Goal: Task Accomplishment & Management: Use online tool/utility

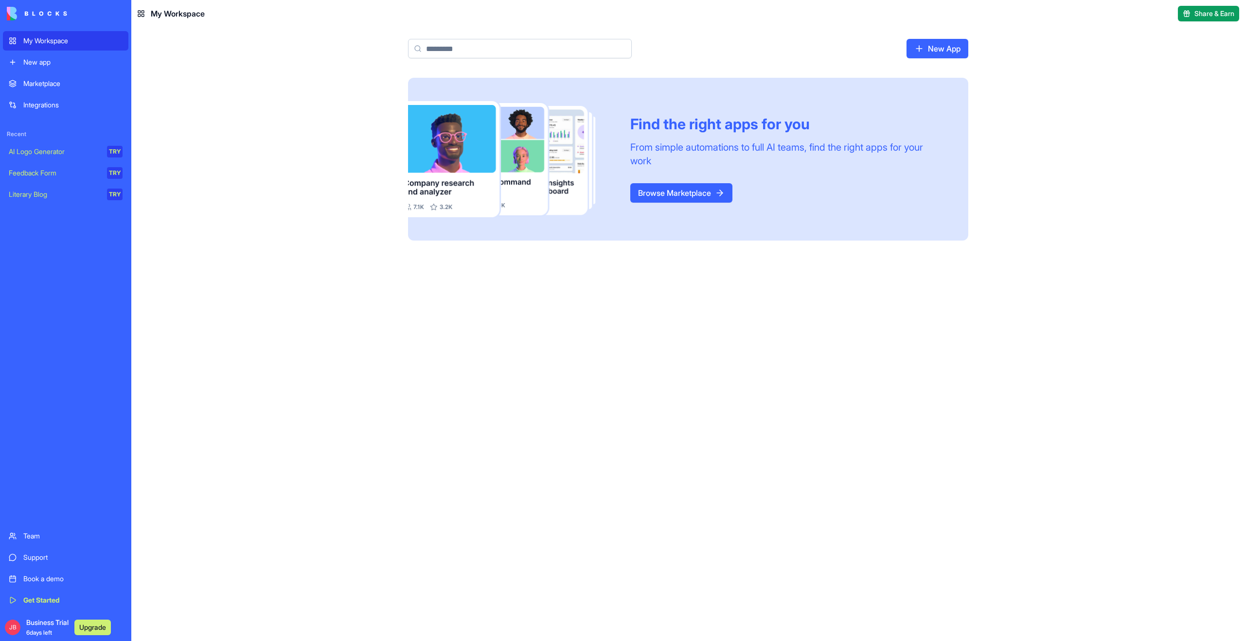
click at [61, 105] on div "Integrations" at bounding box center [72, 105] width 99 height 10
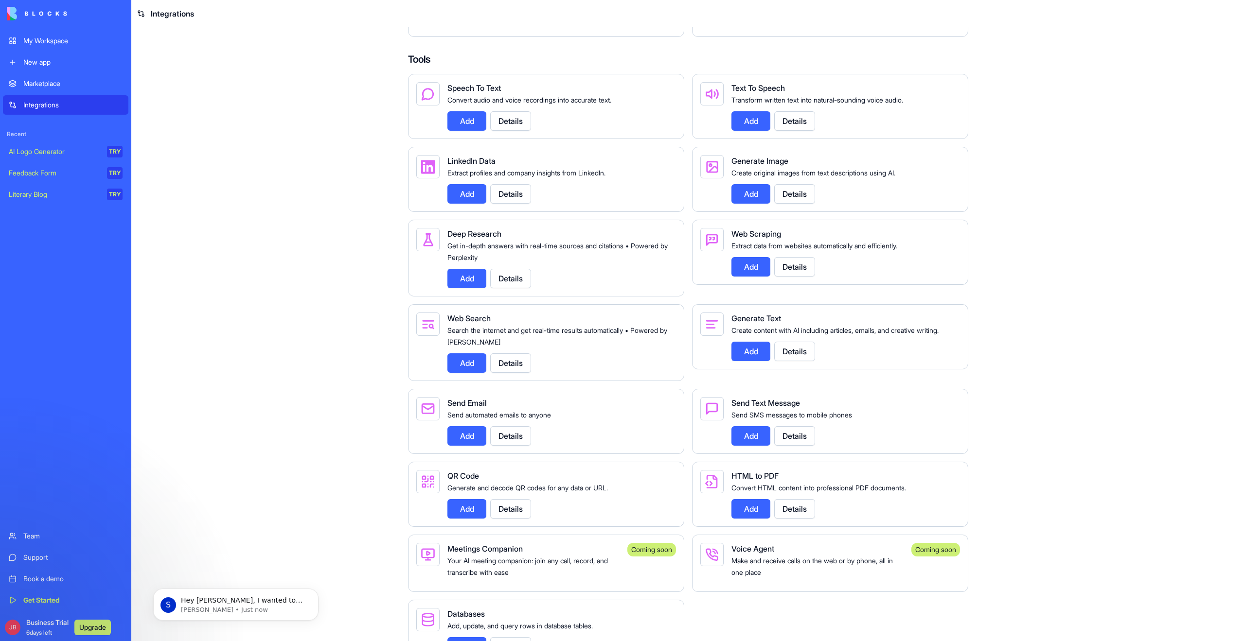
scroll to position [1201, 0]
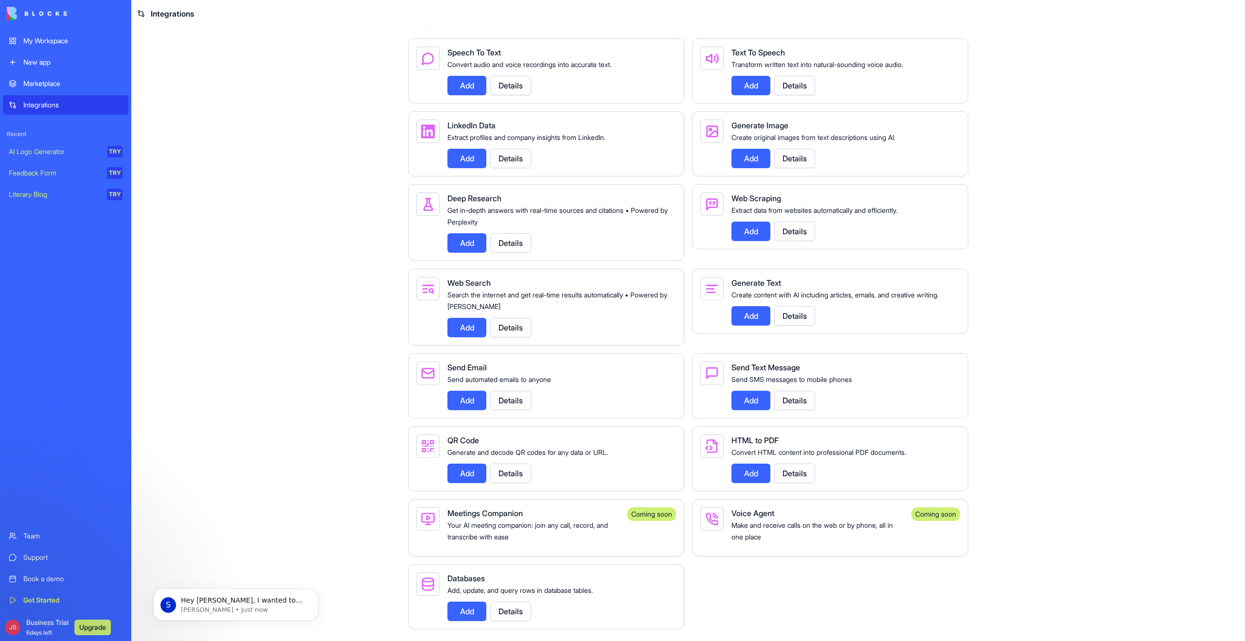
click at [465, 609] on button "Add" at bounding box center [466, 611] width 39 height 19
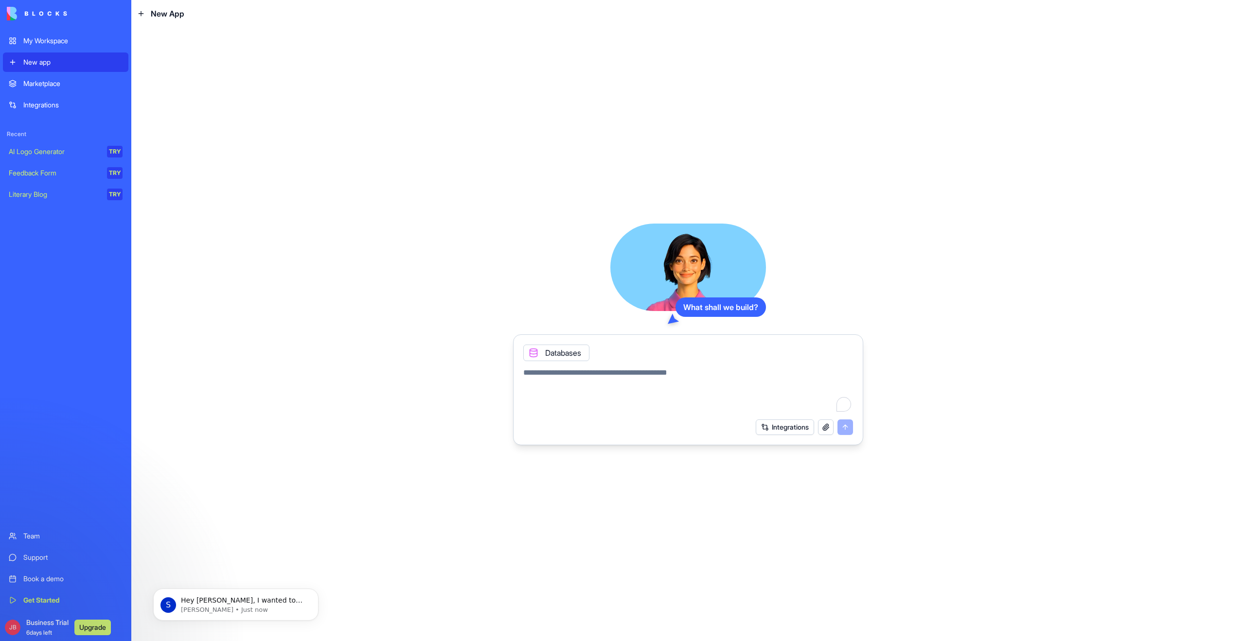
click at [783, 425] on button "Integrations" at bounding box center [785, 428] width 58 height 16
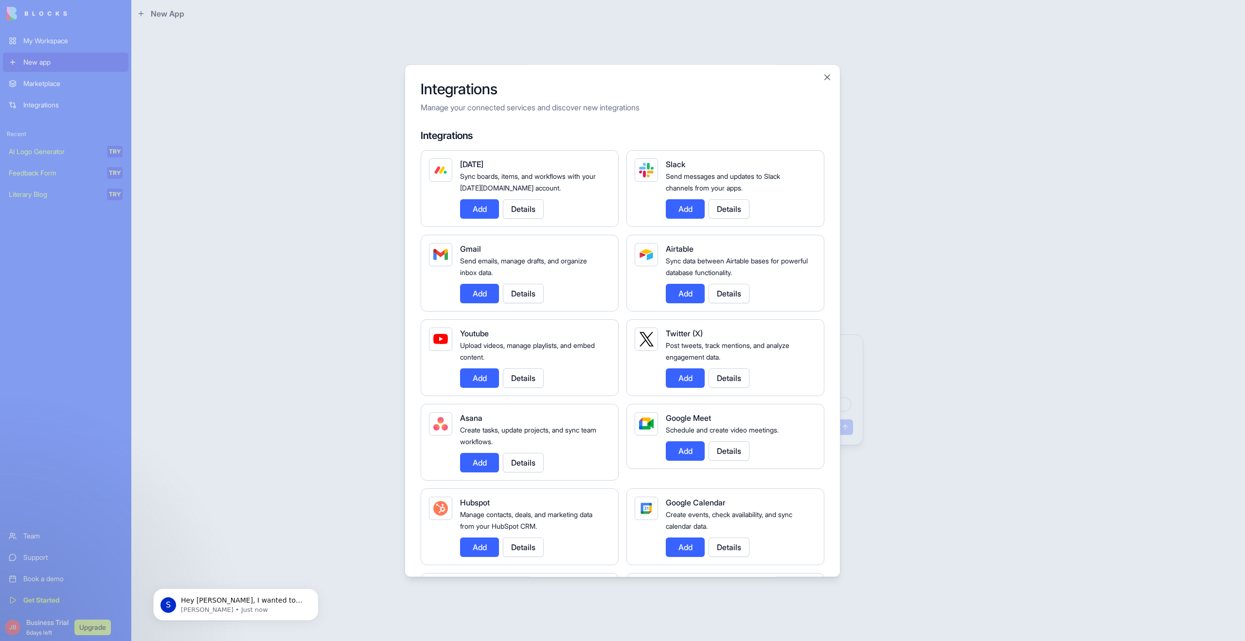
click at [482, 292] on button "Add" at bounding box center [479, 293] width 39 height 19
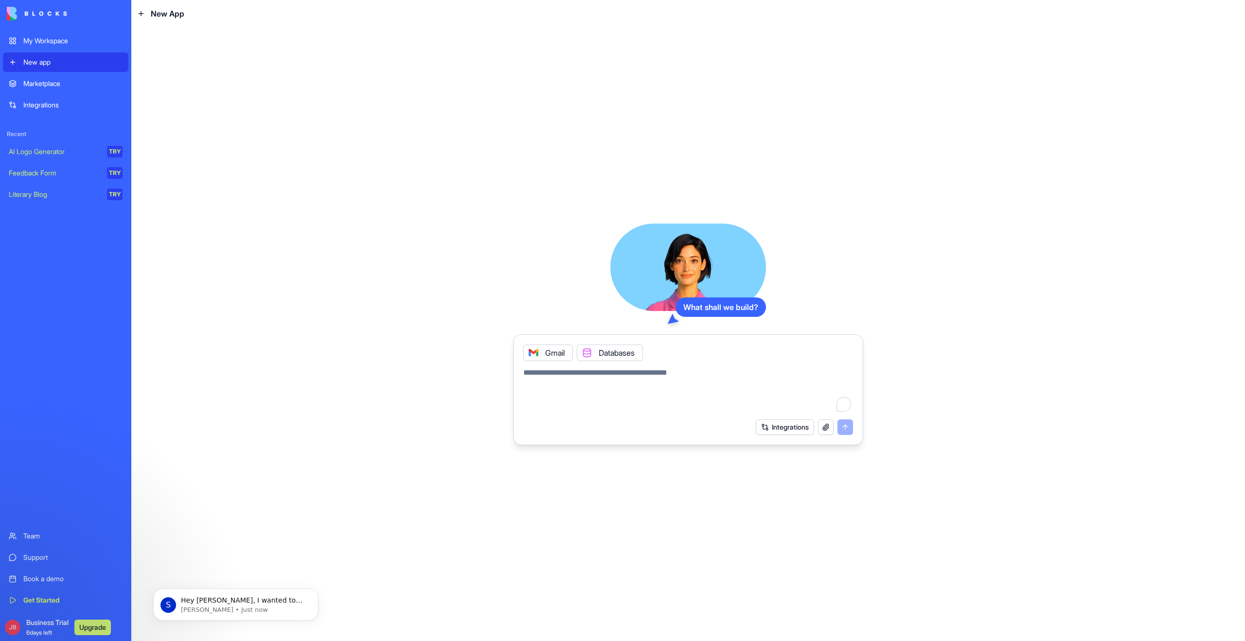
click at [552, 352] on div "Gmail" at bounding box center [548, 353] width 50 height 17
click at [825, 430] on button "button" at bounding box center [826, 428] width 16 height 16
click at [72, 600] on div "Get Started" at bounding box center [72, 601] width 99 height 10
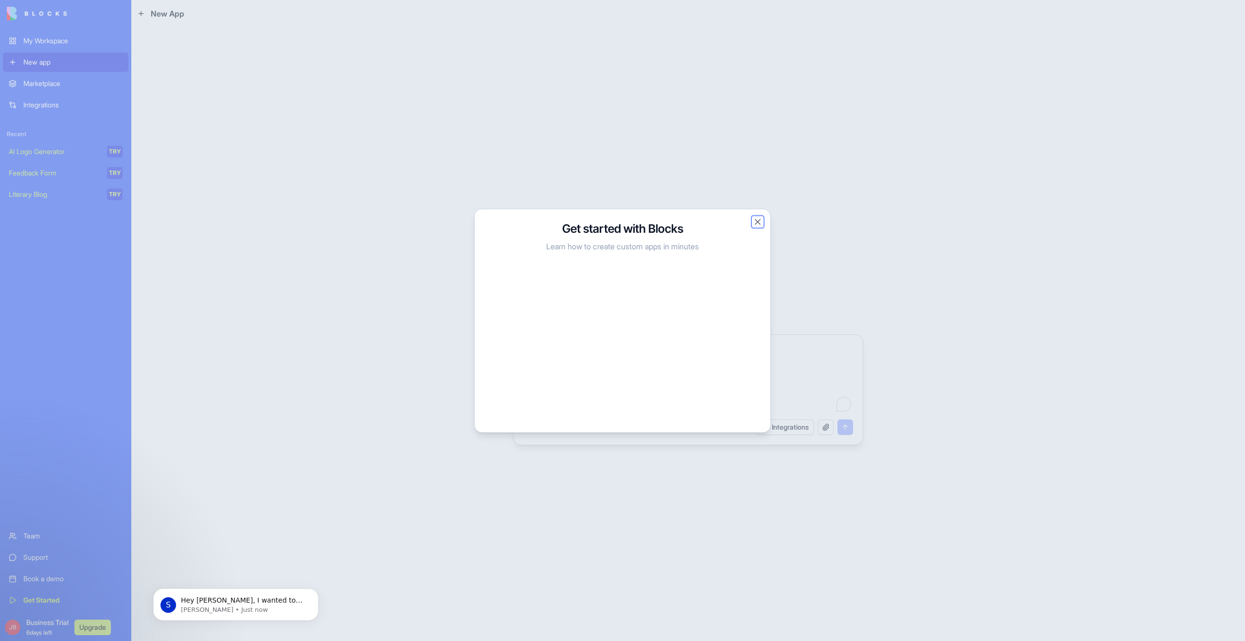
click at [757, 222] on button "Close" at bounding box center [758, 222] width 10 height 10
